Goal: Task Accomplishment & Management: Manage account settings

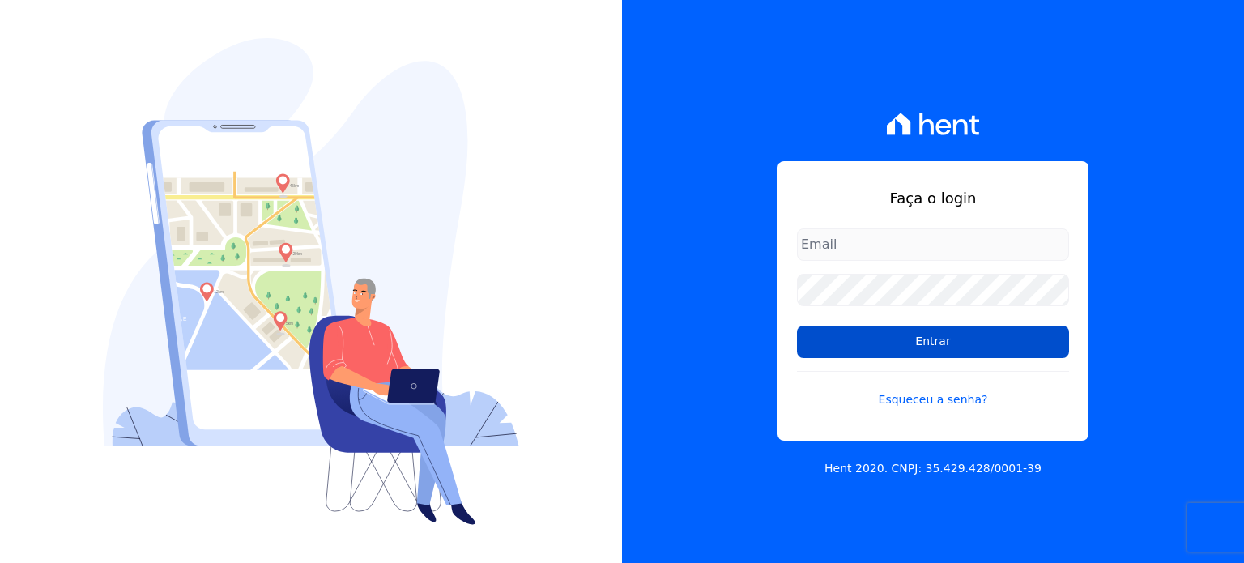
type input "[EMAIL_ADDRESS][DOMAIN_NAME]"
click at [941, 339] on input "Entrar" at bounding box center [933, 342] width 272 height 32
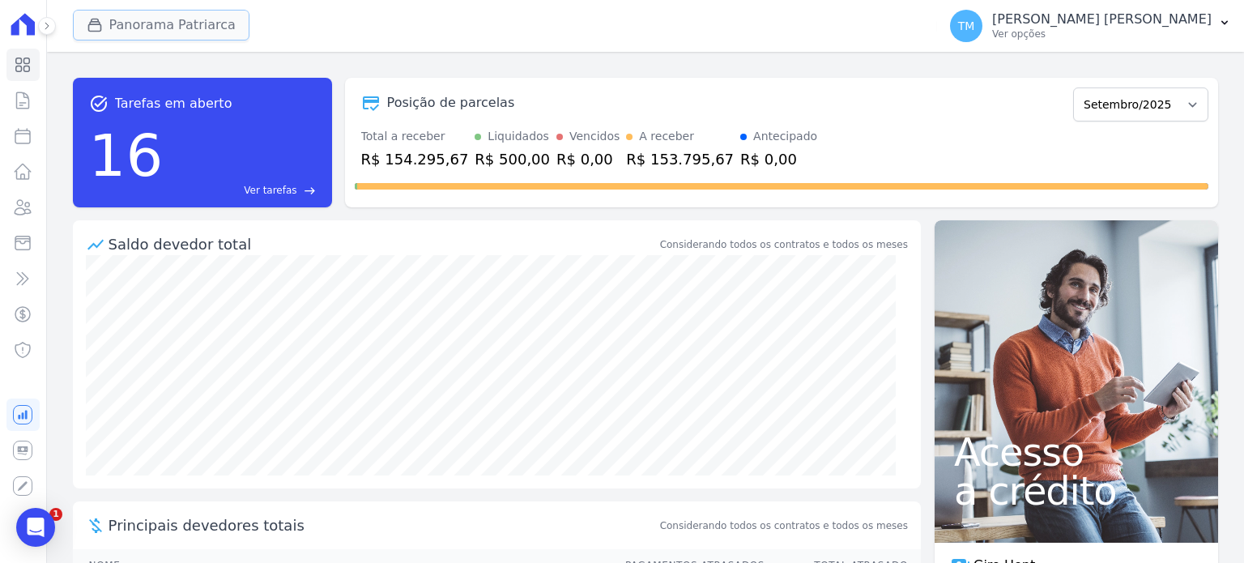
click at [194, 35] on button "Panorama Patriarca" at bounding box center [161, 25] width 177 height 31
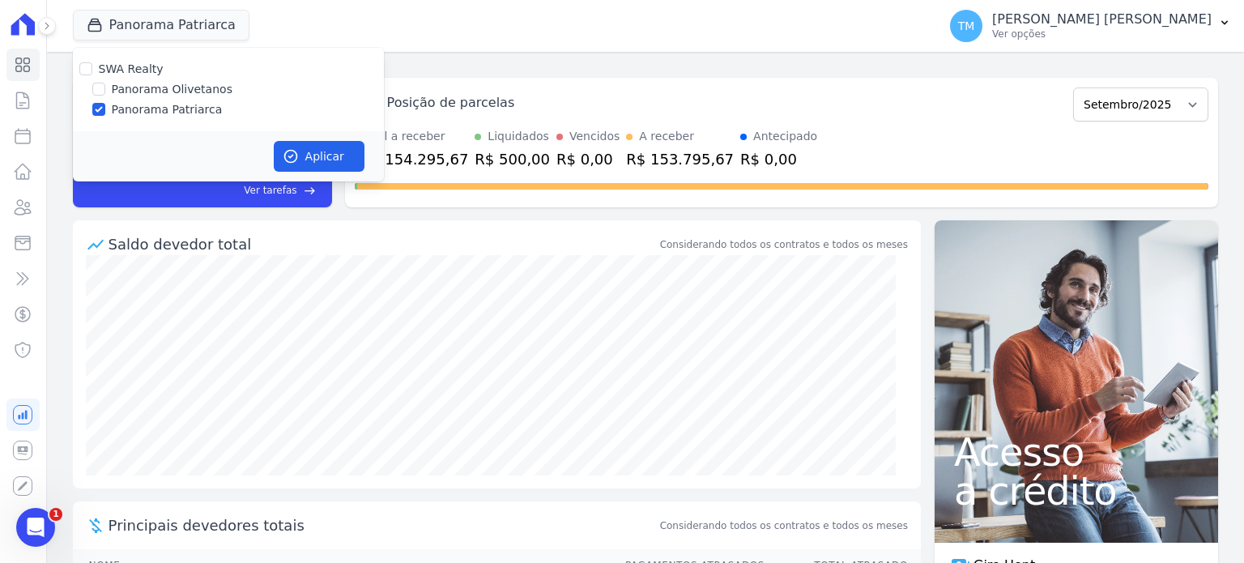
click at [199, 93] on label "Panorama Olivetanos" at bounding box center [172, 89] width 121 height 17
click at [105, 93] on input "Panorama Olivetanos" at bounding box center [98, 89] width 13 height 13
checkbox input "true"
click at [198, 106] on label "Panorama Patriarca" at bounding box center [167, 109] width 111 height 17
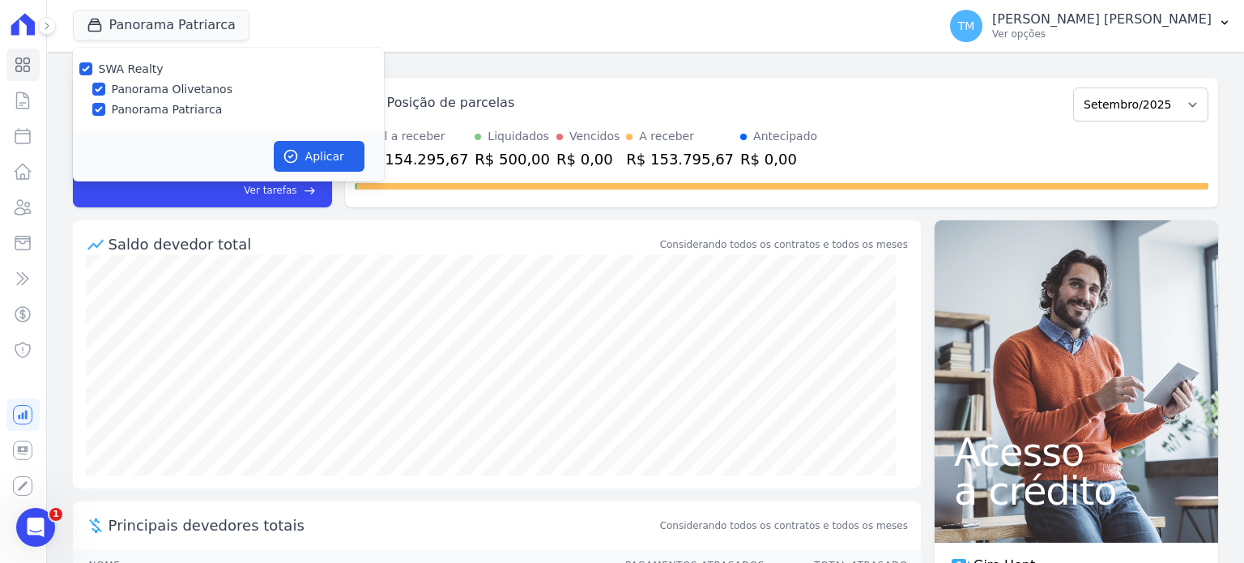
click at [105, 106] on input "Panorama Patriarca" at bounding box center [98, 109] width 13 height 13
checkbox input "false"
click at [320, 157] on button "Aplicar" at bounding box center [319, 156] width 91 height 31
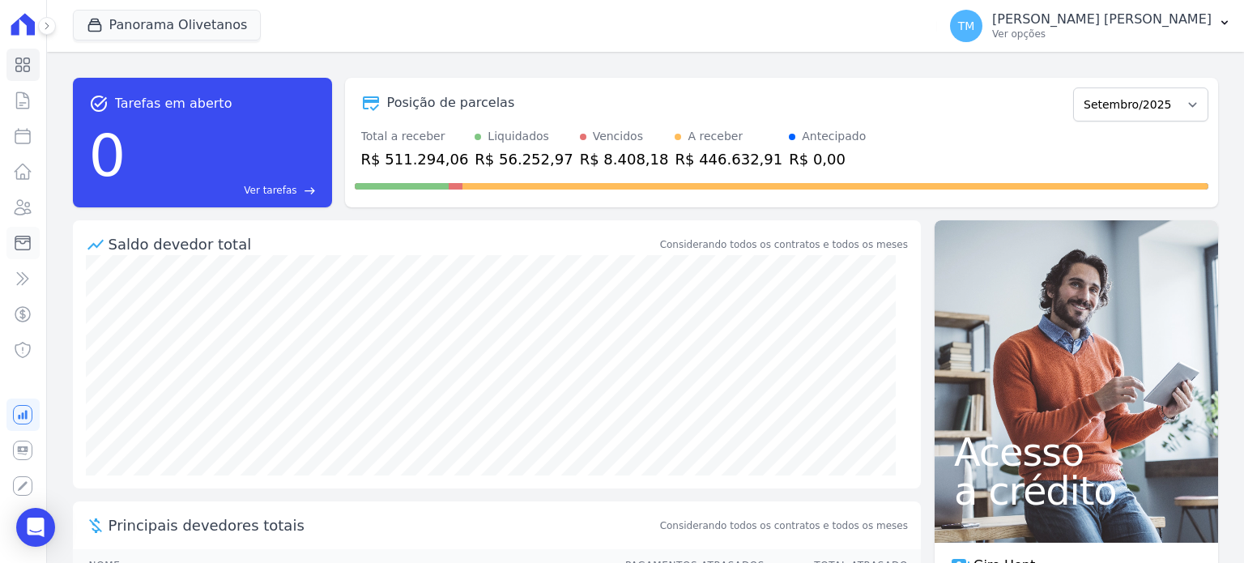
click at [32, 251] on icon at bounding box center [22, 242] width 19 height 19
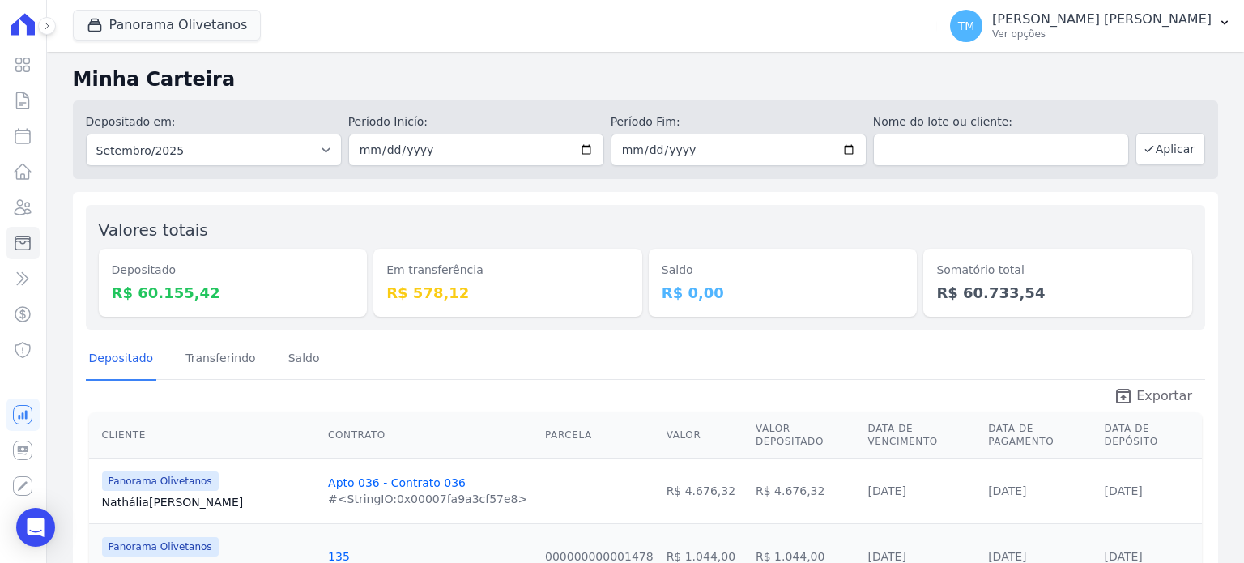
click at [1177, 397] on span "Exportar" at bounding box center [1165, 395] width 56 height 19
click at [1183, 41] on div "TM Taina Mendes Santos Ver opções" at bounding box center [1081, 26] width 262 height 32
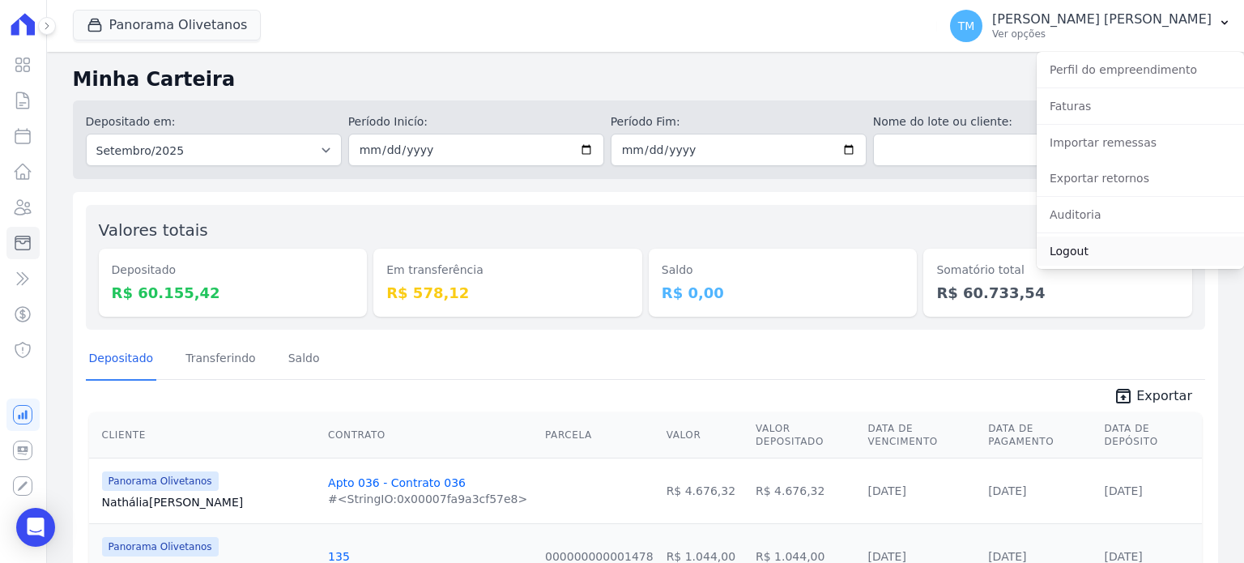
click at [1057, 255] on link "Logout" at bounding box center [1140, 251] width 207 height 29
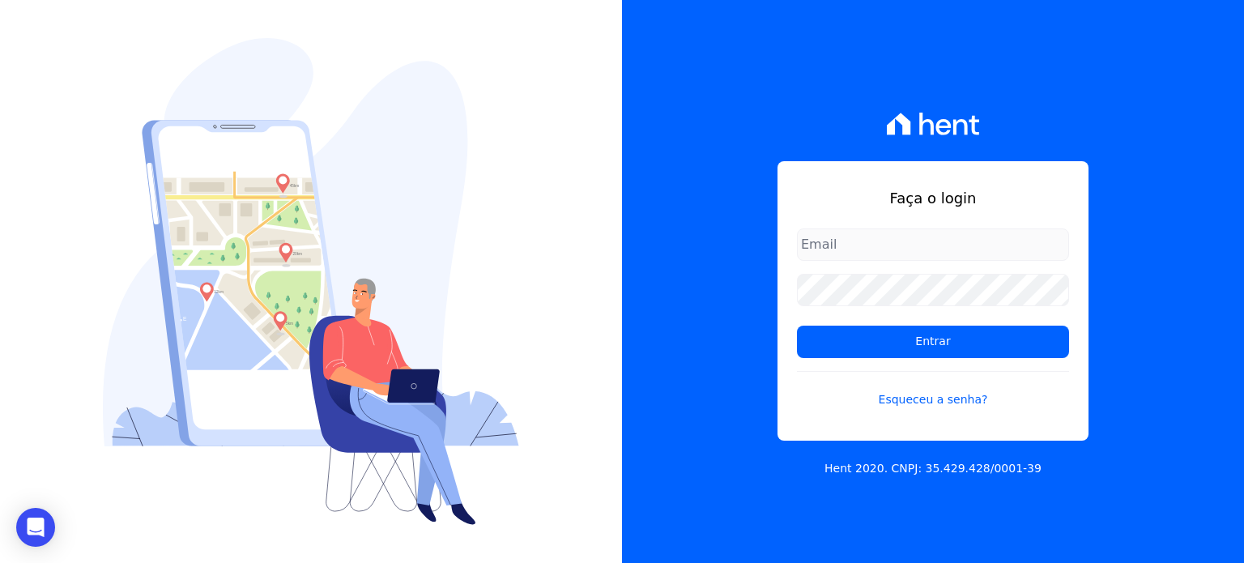
type input "[EMAIL_ADDRESS][DOMAIN_NAME]"
